Goal: Task Accomplishment & Management: Use online tool/utility

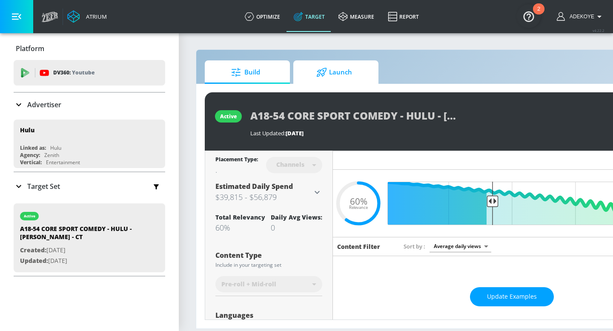
click at [333, 74] on span "Launch" at bounding box center [334, 72] width 65 height 20
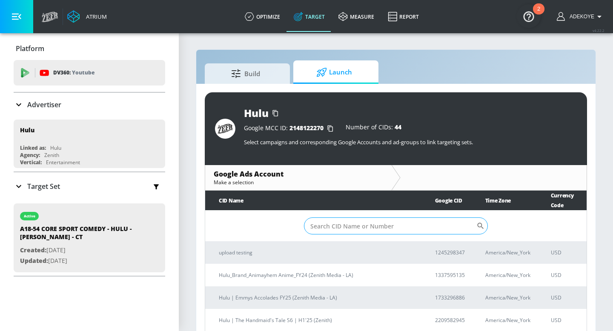
click at [356, 220] on input "Sort By" at bounding box center [390, 226] width 172 height 17
paste input "9008811148"
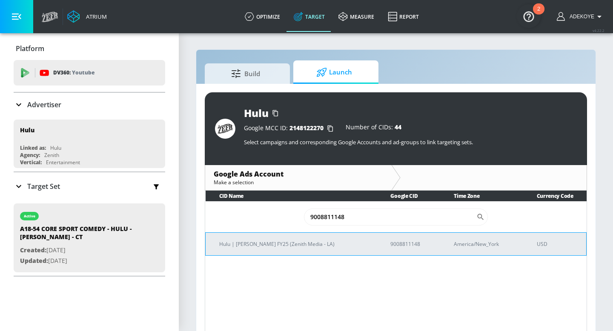
type input "9008811148"
click at [315, 243] on p "Hulu | [PERSON_NAME] FY25 (Zenith Media - LA)" at bounding box center [294, 244] width 151 height 9
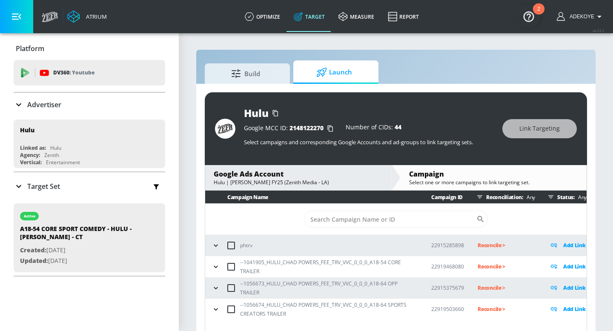
click at [217, 267] on icon "button" at bounding box center [216, 267] width 9 height 9
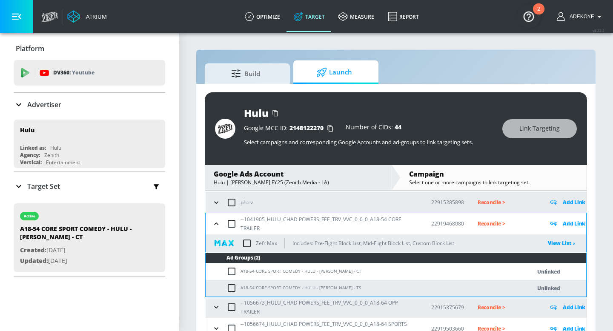
scroll to position [44, 0]
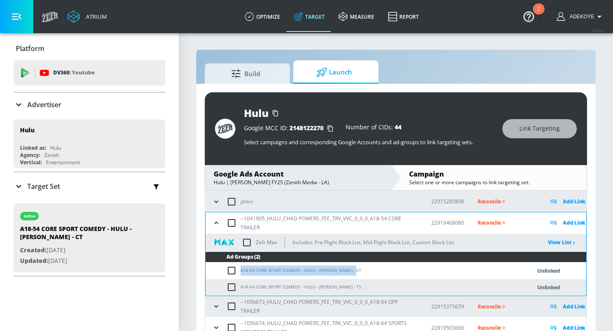
drag, startPoint x: 357, startPoint y: 271, endPoint x: 313, endPoint y: 265, distance: 44.7
click at [313, 265] on td "A18-54 CORE SPORT COMEDY - HULU - [PERSON_NAME] - CT" at bounding box center [360, 271] width 308 height 17
copy td "A18-54 CORE SPORT COMEDY - HULU - [PERSON_NAME] - CT"
click at [231, 271] on input "checkbox" at bounding box center [234, 271] width 14 height 10
checkbox input "true"
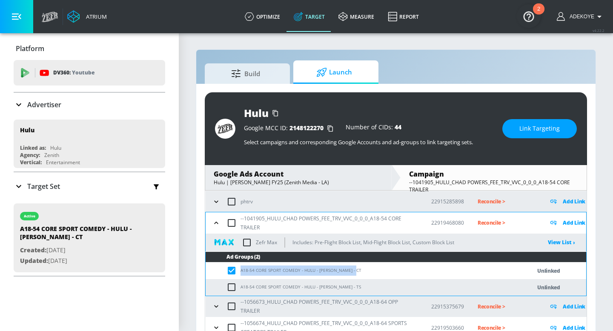
click at [549, 123] on button "Link Targeting" at bounding box center [539, 128] width 75 height 19
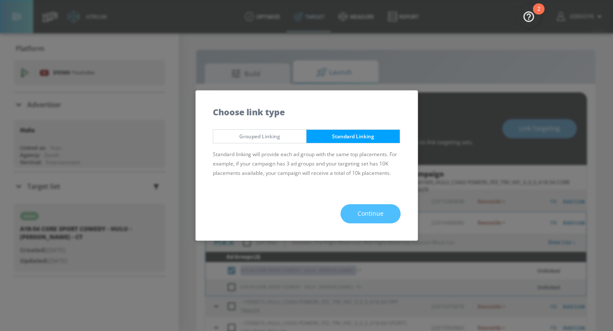
click at [370, 213] on span "Continue" at bounding box center [371, 214] width 26 height 11
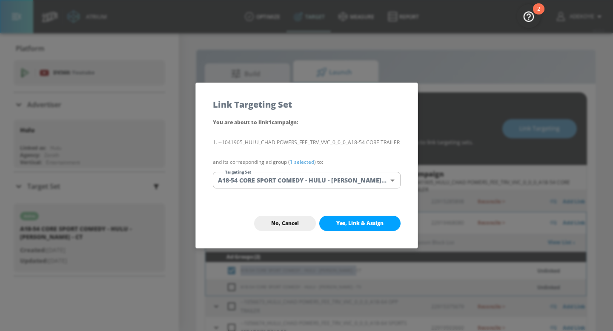
click at [337, 180] on body "Atrium optimize Target measure Report optimize Target measure Report v 4.22.2 A…" at bounding box center [306, 172] width 613 height 344
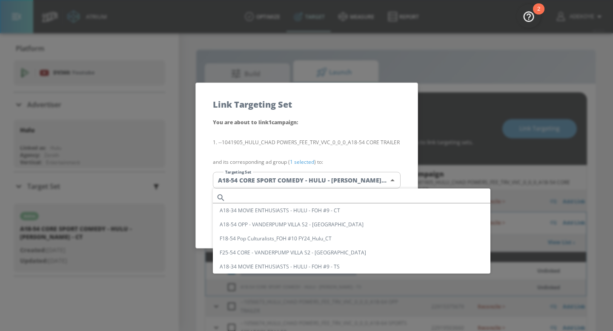
scroll to position [1413, 0]
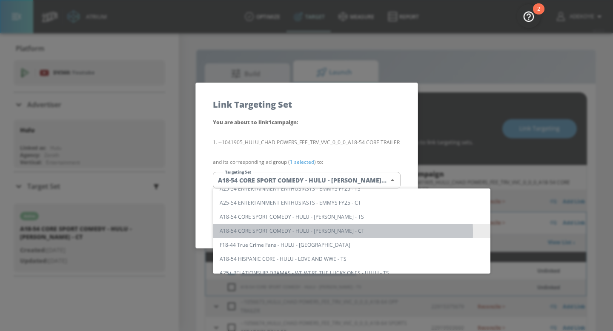
click at [304, 232] on li "A18-54 CORE SPORT COMEDY - HULU - [PERSON_NAME] - CT" at bounding box center [352, 231] width 278 height 14
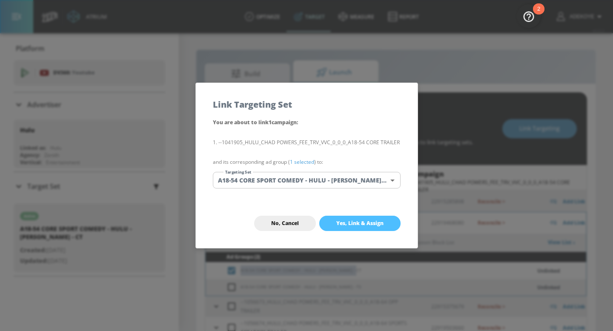
click at [385, 221] on button "Yes, Link & Assign" at bounding box center [359, 223] width 81 height 15
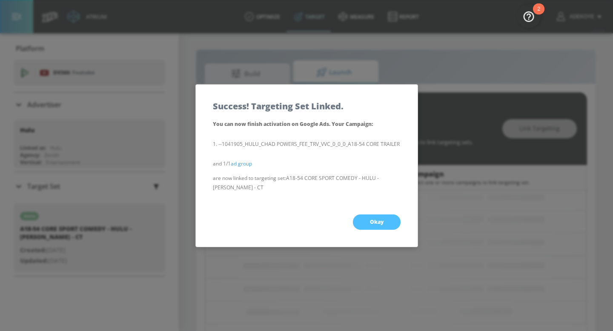
click at [377, 221] on span "Okay" at bounding box center [377, 222] width 14 height 7
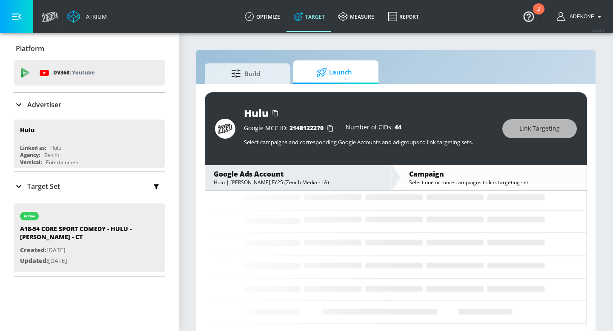
scroll to position [0, 0]
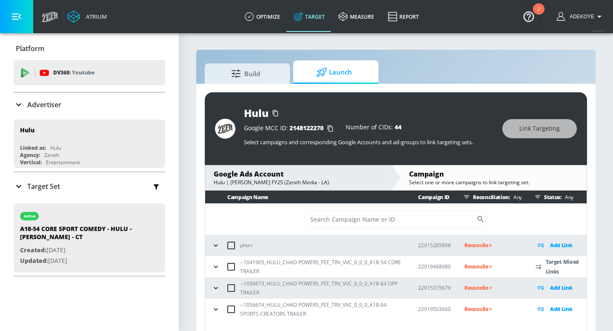
click at [216, 268] on icon "button" at bounding box center [216, 267] width 9 height 9
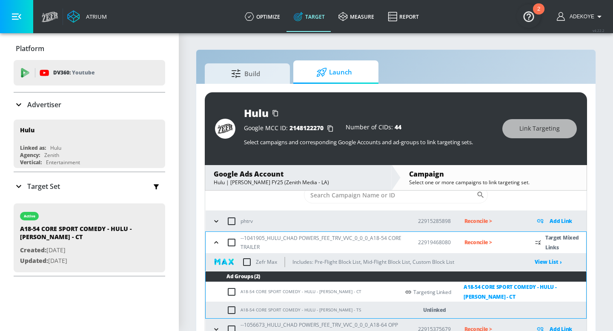
scroll to position [52, 0]
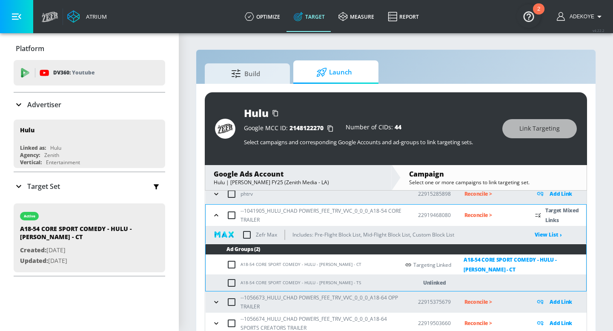
click at [232, 284] on input "checkbox" at bounding box center [234, 283] width 14 height 10
checkbox input "true"
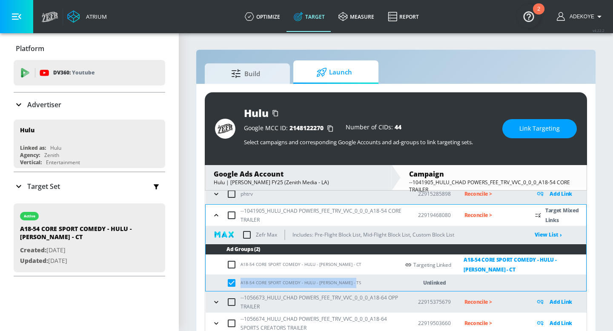
drag, startPoint x: 359, startPoint y: 283, endPoint x: 320, endPoint y: 275, distance: 39.8
click at [320, 275] on td "A18-54 CORE SPORT COMEDY - HULU - [PERSON_NAME] - TS" at bounding box center [303, 283] width 194 height 17
copy td "A18-54 CORE SPORT COMEDY - HULU - [PERSON_NAME] - TS"
click at [537, 127] on span "Link Targeting" at bounding box center [539, 128] width 40 height 11
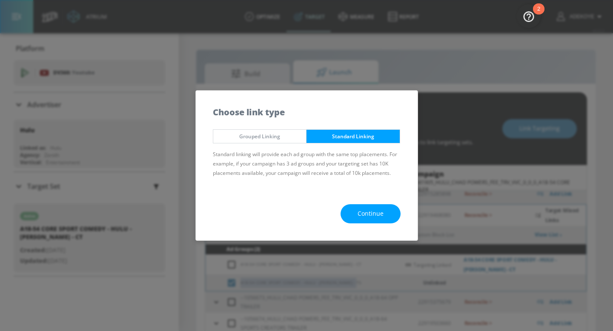
click at [386, 212] on button "Continue" at bounding box center [371, 213] width 60 height 19
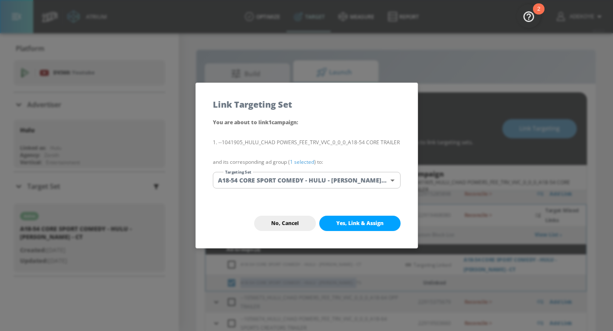
click at [337, 181] on body "Atrium optimize Target measure Report optimize Target measure Report v 4.22.2 A…" at bounding box center [306, 172] width 613 height 344
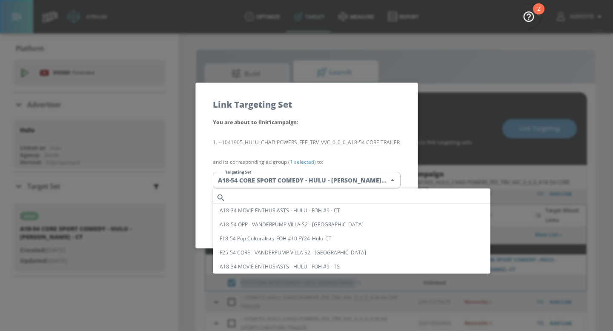
scroll to position [1413, 0]
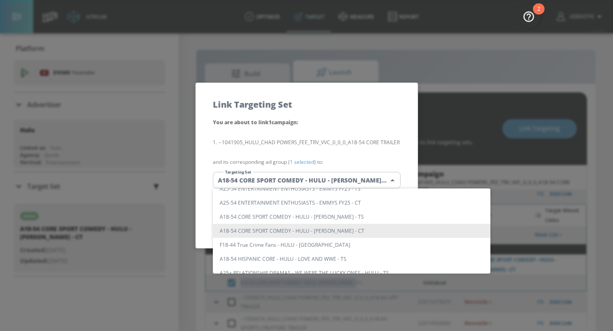
click at [335, 218] on li "A18-54 CORE SPORT COMEDY - HULU - [PERSON_NAME] - TS" at bounding box center [352, 217] width 278 height 14
type input "4a15d404-b8e5-4686-98b6-6b377dcbdcb3"
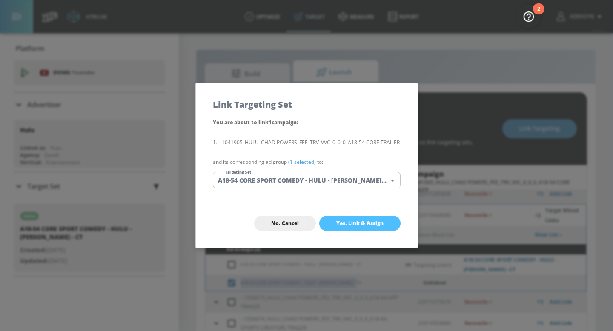
click at [345, 221] on span "Yes, Link & Assign" at bounding box center [359, 223] width 47 height 7
checkbox input "false"
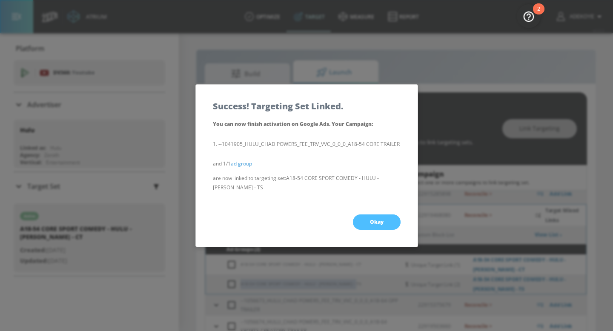
click at [380, 225] on button "Okay" at bounding box center [377, 222] width 48 height 15
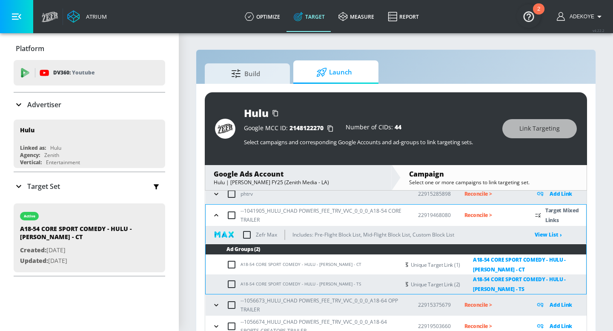
click at [480, 215] on p "Reconcile >" at bounding box center [493, 215] width 57 height 10
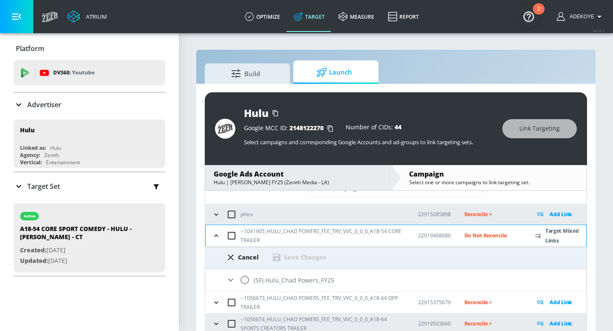
click at [245, 280] on input "radio" at bounding box center [245, 280] width 18 height 18
radio input "true"
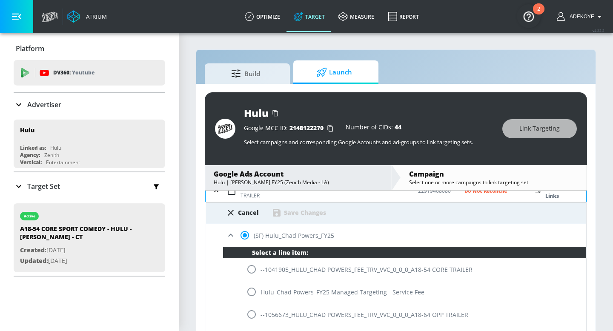
scroll to position [76, 0]
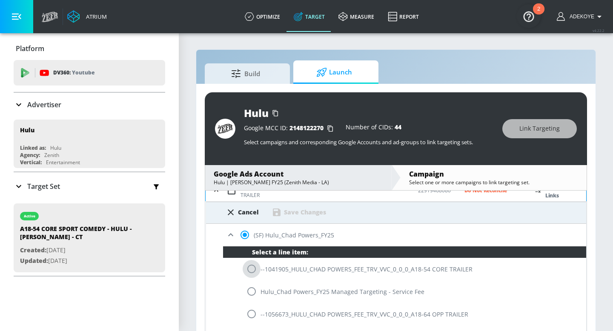
click at [255, 270] on input "radio" at bounding box center [252, 269] width 18 height 18
radio input "true"
click at [313, 211] on div "Save Changes" at bounding box center [305, 212] width 42 height 8
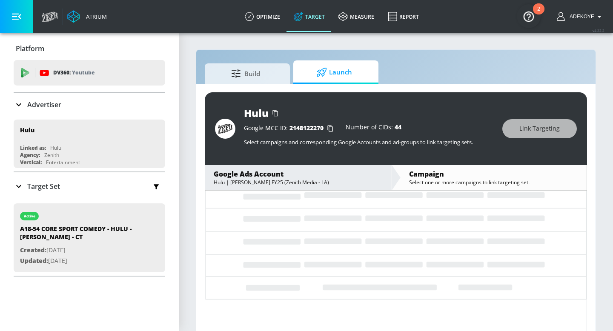
scroll to position [0, 0]
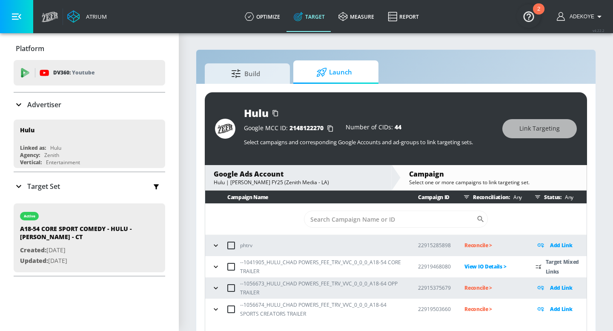
click at [215, 290] on icon "button" at bounding box center [216, 288] width 9 height 9
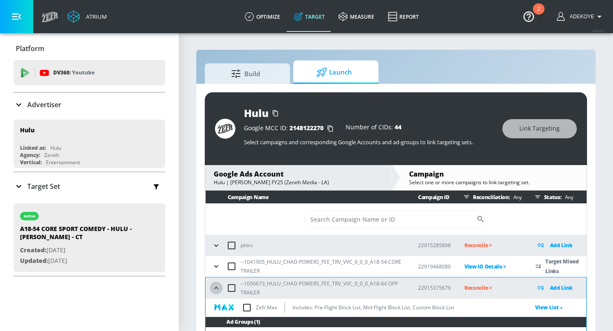
click at [215, 290] on icon "button" at bounding box center [216, 288] width 9 height 9
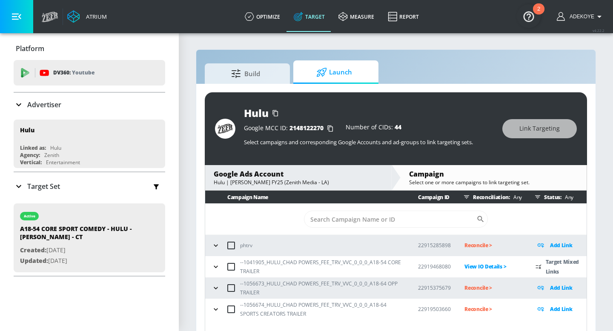
click at [478, 290] on p "Reconcile >" at bounding box center [493, 288] width 57 height 10
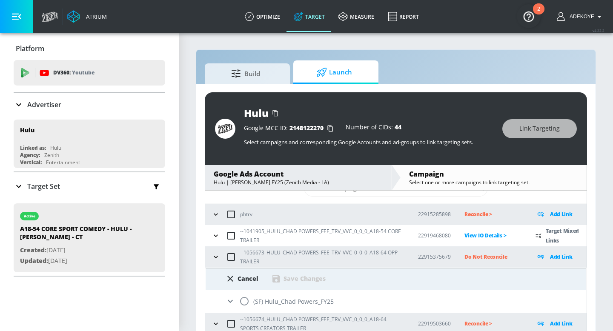
scroll to position [3, 0]
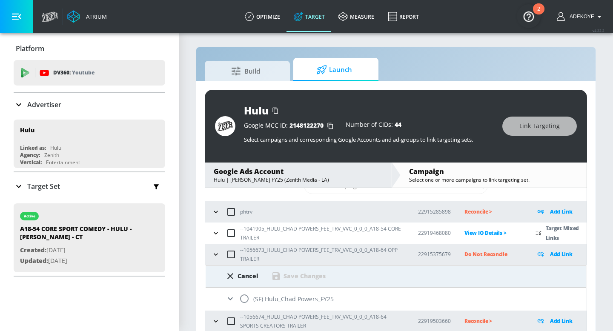
click at [244, 300] on input "radio" at bounding box center [244, 299] width 18 height 18
radio input "true"
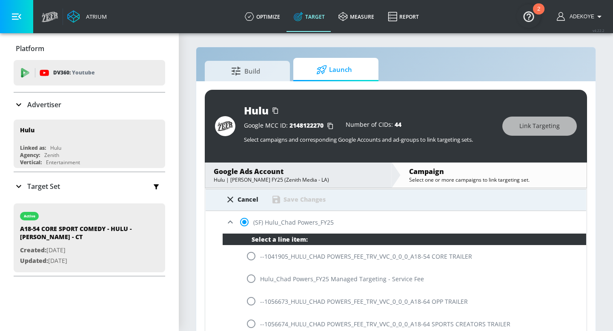
scroll to position [133, 0]
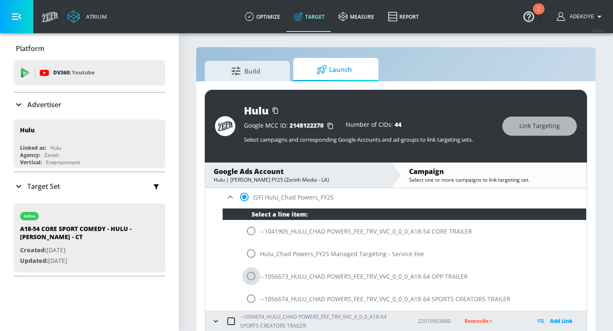
click at [252, 278] on input "radio" at bounding box center [251, 276] width 18 height 18
radio input "true"
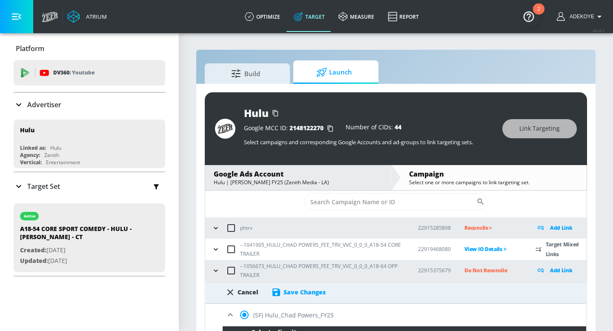
scroll to position [19, 0]
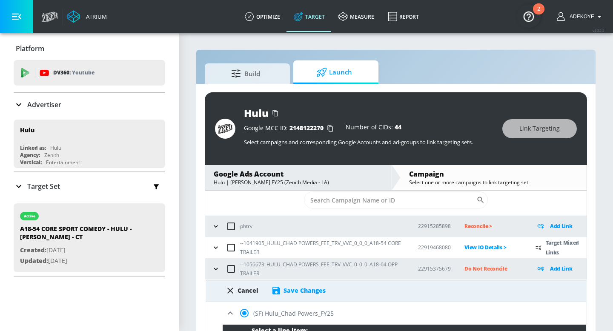
click at [306, 292] on div "Save Changes" at bounding box center [305, 291] width 42 height 8
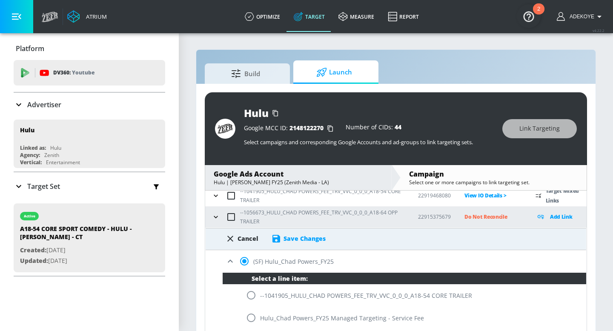
scroll to position [42, 0]
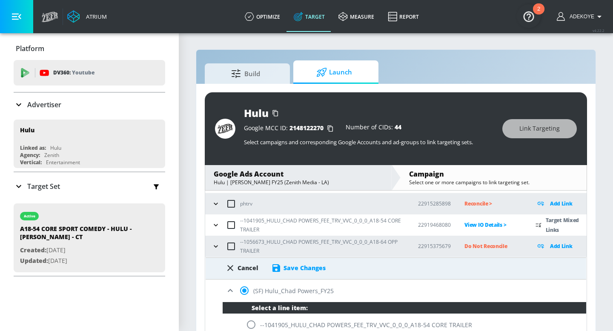
click at [306, 266] on div "Save Changes" at bounding box center [305, 268] width 42 height 8
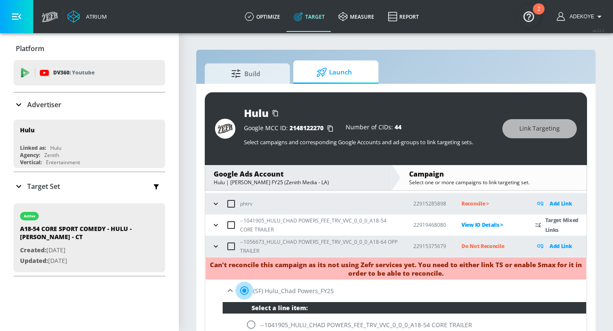
click at [243, 291] on input "radio" at bounding box center [244, 291] width 18 height 18
